Goal: Transaction & Acquisition: Purchase product/service

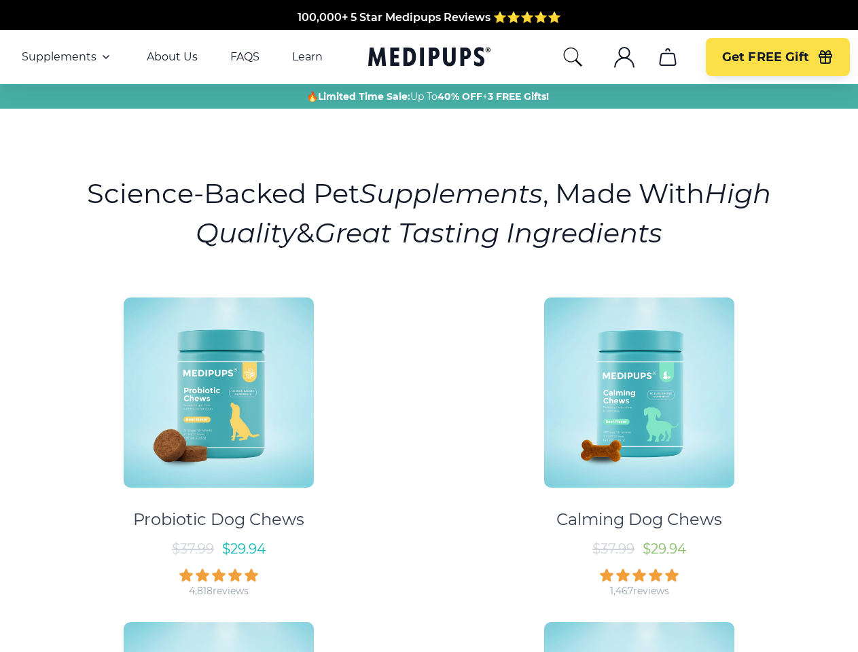
click at [428, 326] on div "Probiotic Dog Chews $ 37.99 $ 29.94 4,818 reviews Calming Dog Chews $ 37.99 $ 2…" at bounding box center [428, 603] width 841 height 637
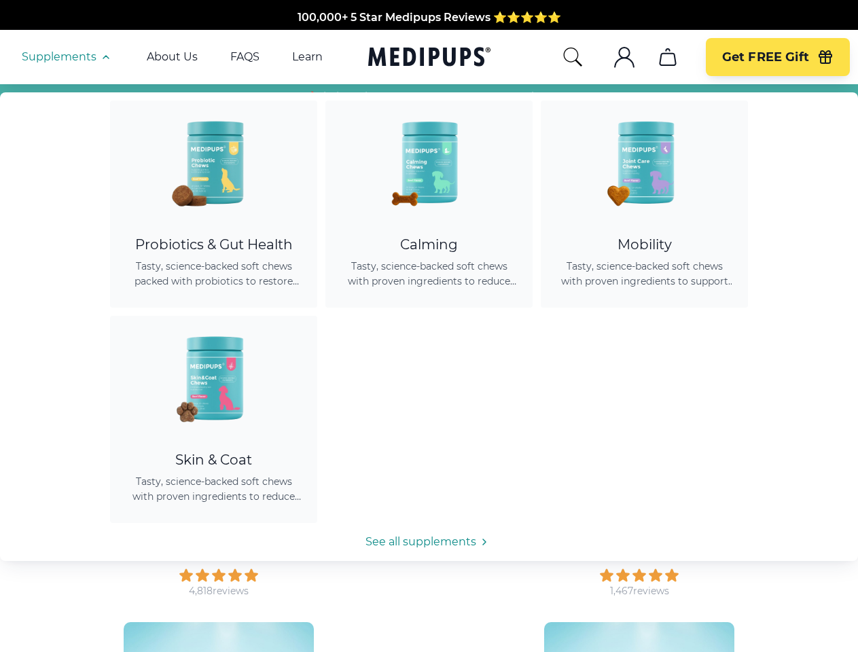
click at [67, 57] on span "Supplements" at bounding box center [59, 57] width 75 height 14
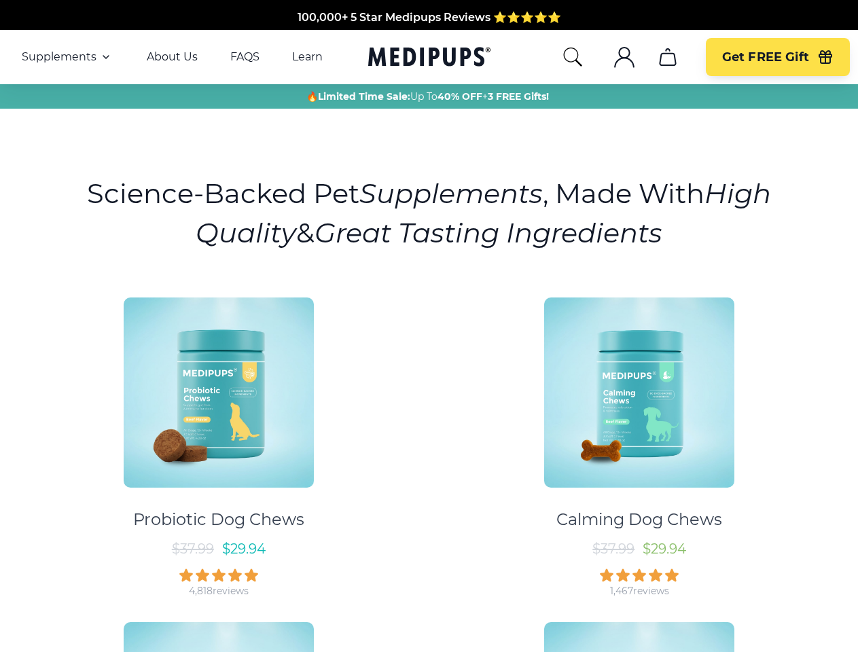
click at [105, 57] on icon "button" at bounding box center [106, 57] width 16 height 16
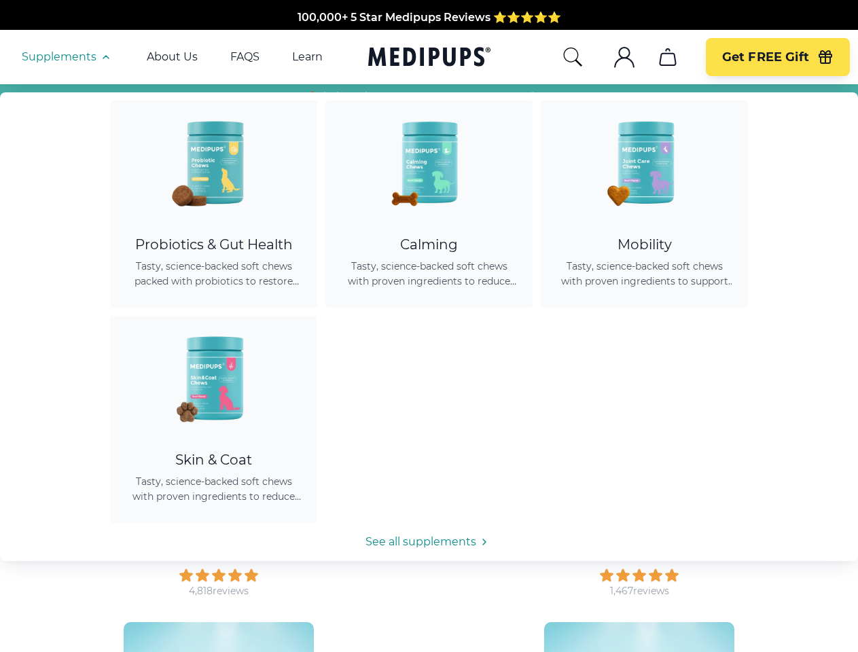
click at [572, 57] on icon "search" at bounding box center [573, 57] width 22 height 22
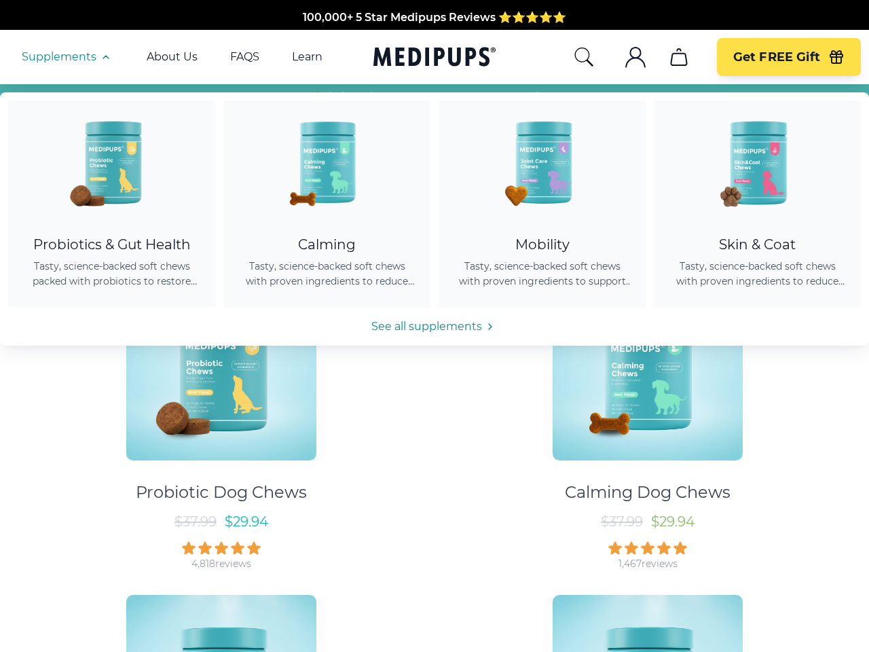
click at [625, 57] on icon ".cls-1{fill:none;stroke:currentColor;stroke-miterlimit:10;stroke-width:1.5px;}" at bounding box center [636, 57] width 22 height 22
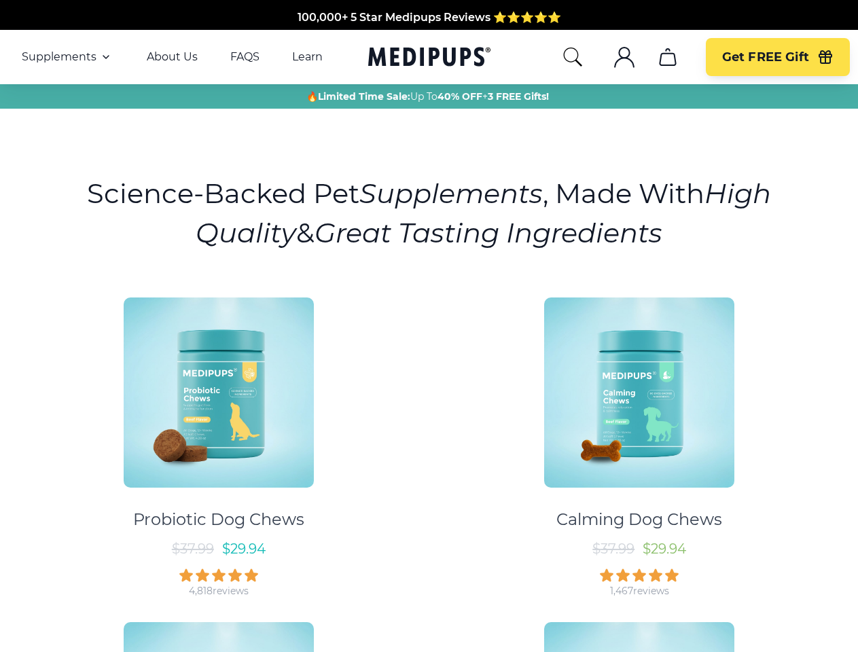
click at [623, 57] on icon ".cls-1{fill:none;stroke:currentColor;stroke-miterlimit:10;stroke-width:1.5px;}" at bounding box center [624, 57] width 22 height 22
click at [667, 57] on icon "cart" at bounding box center [668, 57] width 22 height 22
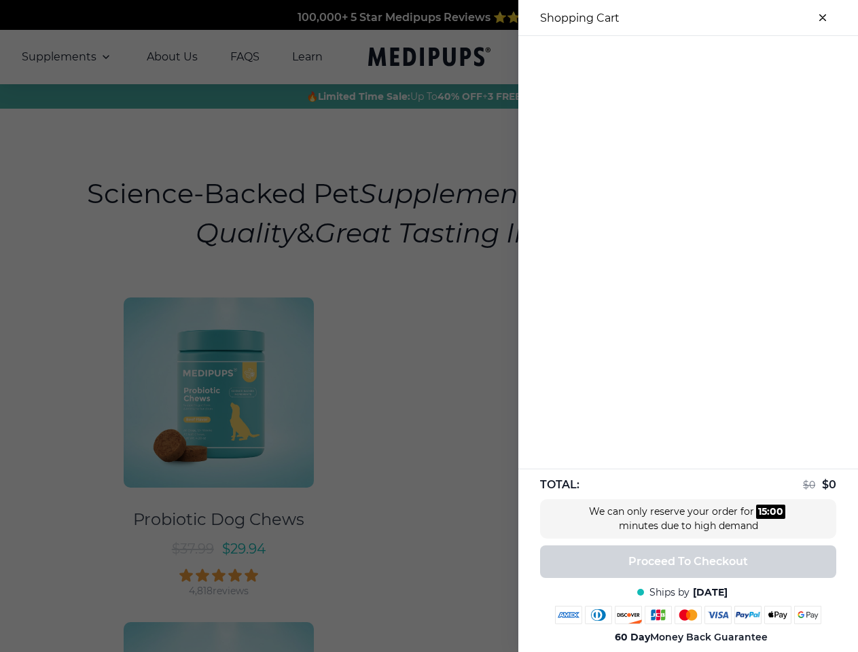
click at [667, 57] on div at bounding box center [429, 326] width 858 height 652
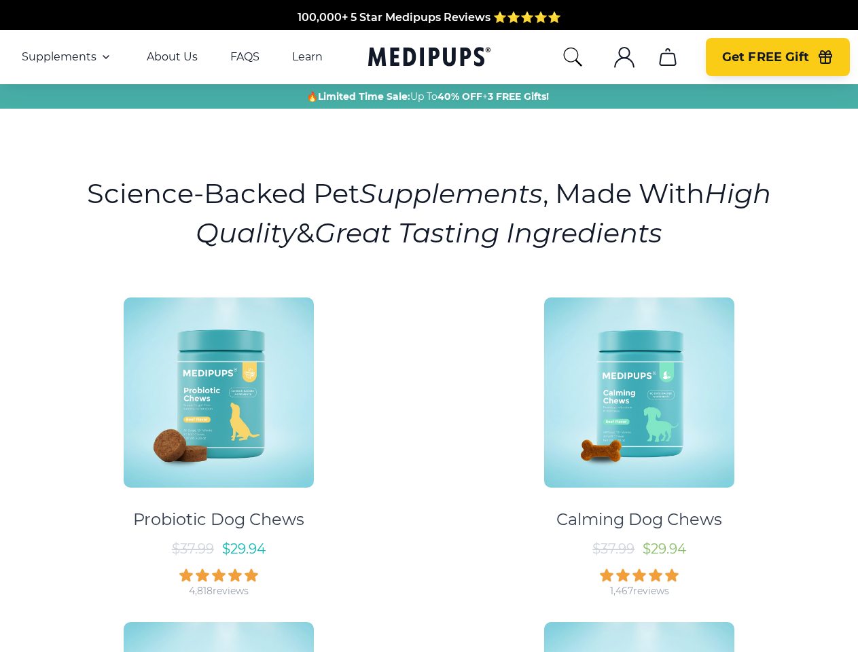
click at [777, 57] on span "Get FREE Gift" at bounding box center [765, 58] width 87 height 16
